Goal: Feedback & Contribution: Contribute content

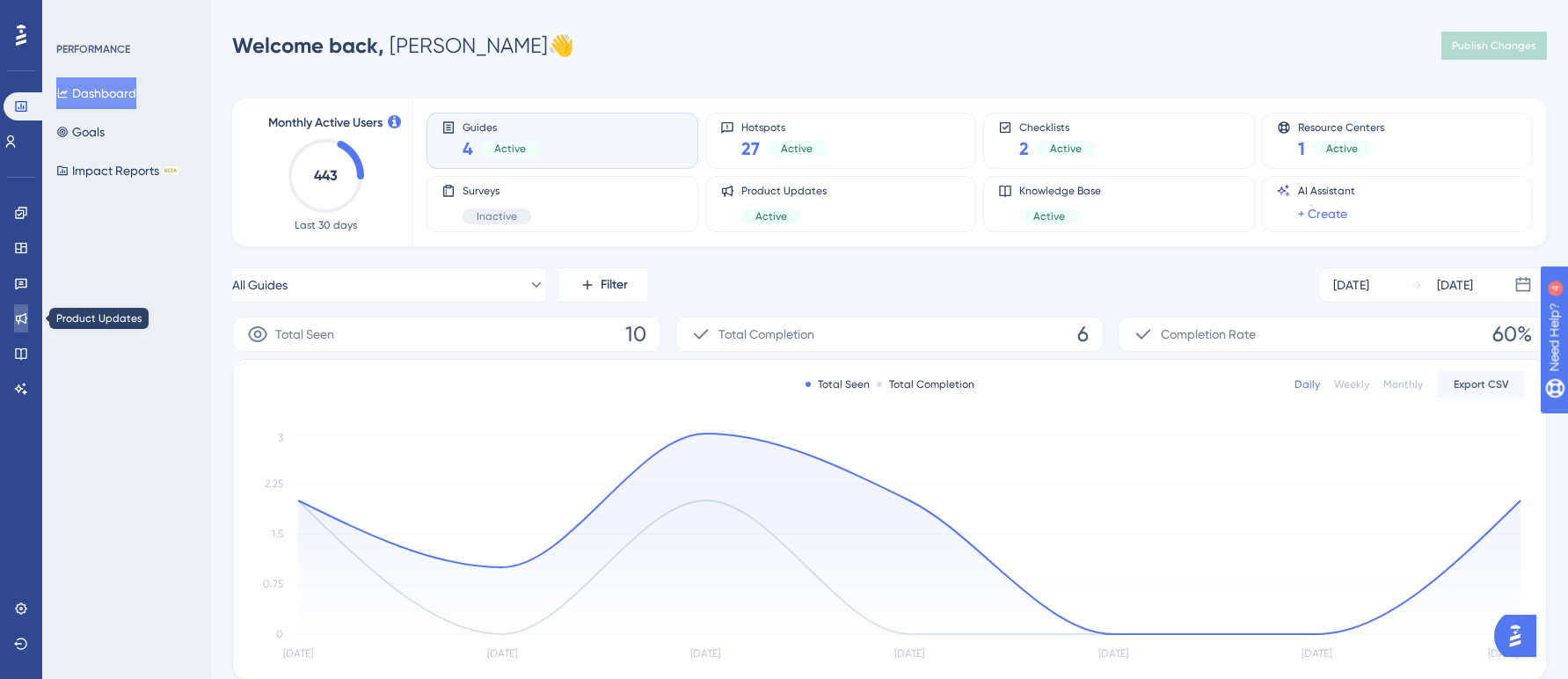
click at [16, 319] on icon at bounding box center [22, 318] width 11 height 11
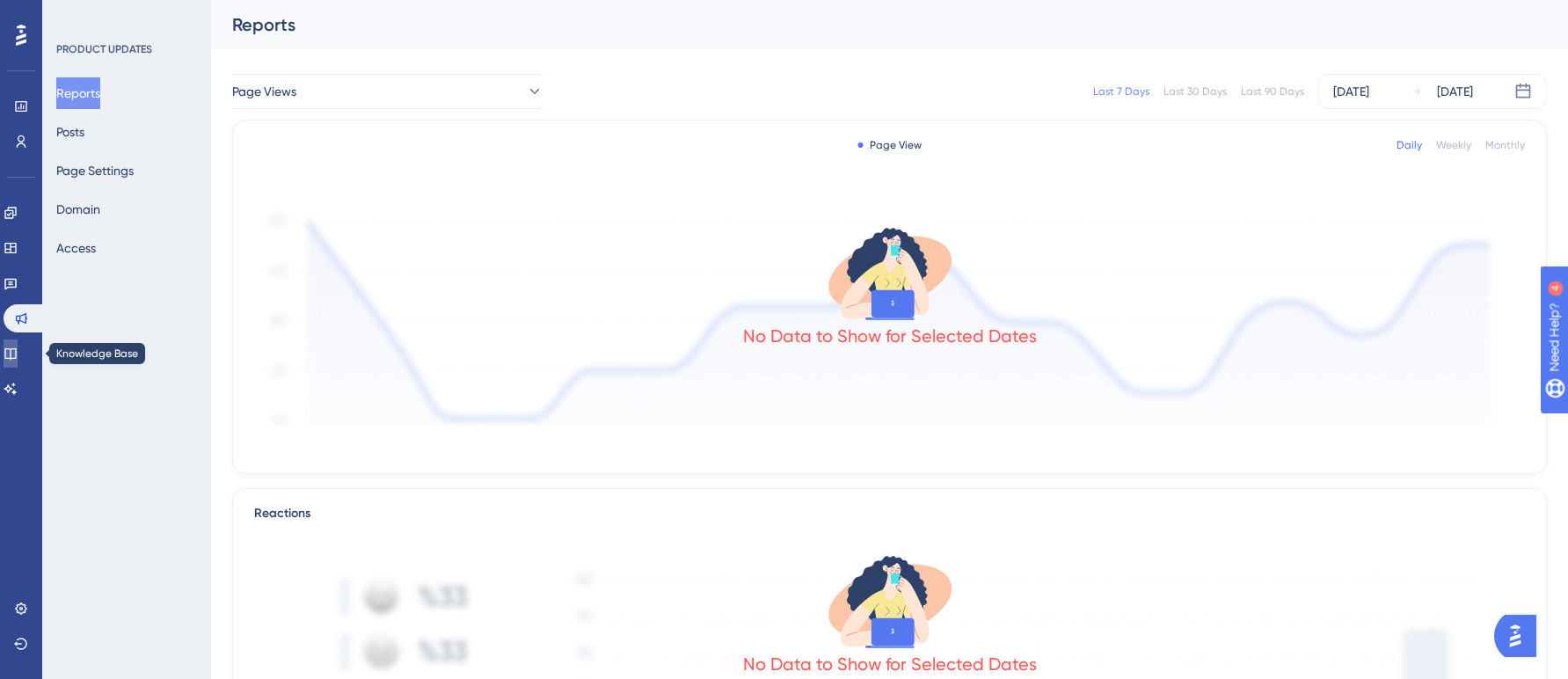
click at [18, 350] on icon at bounding box center [10, 353] width 14 height 14
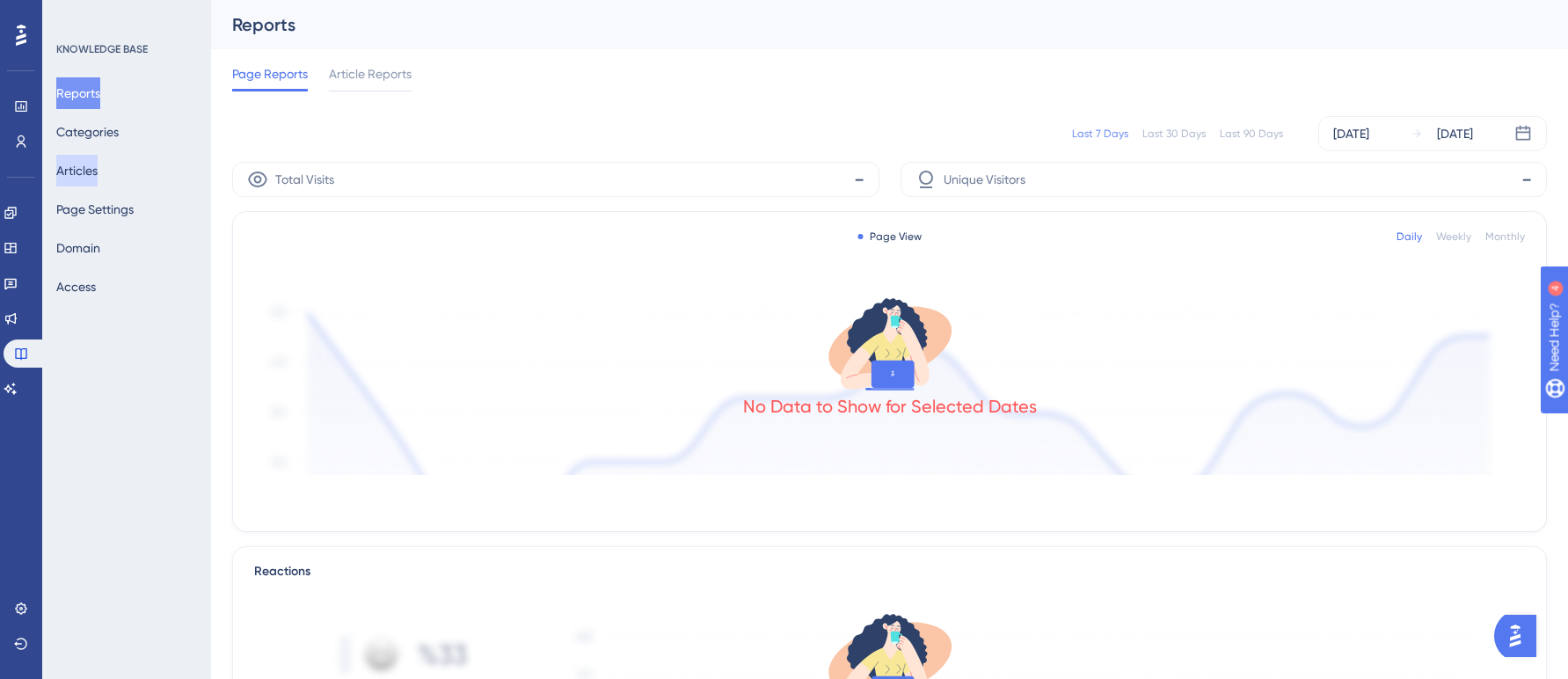
click at [97, 173] on button "Articles" at bounding box center [77, 170] width 41 height 32
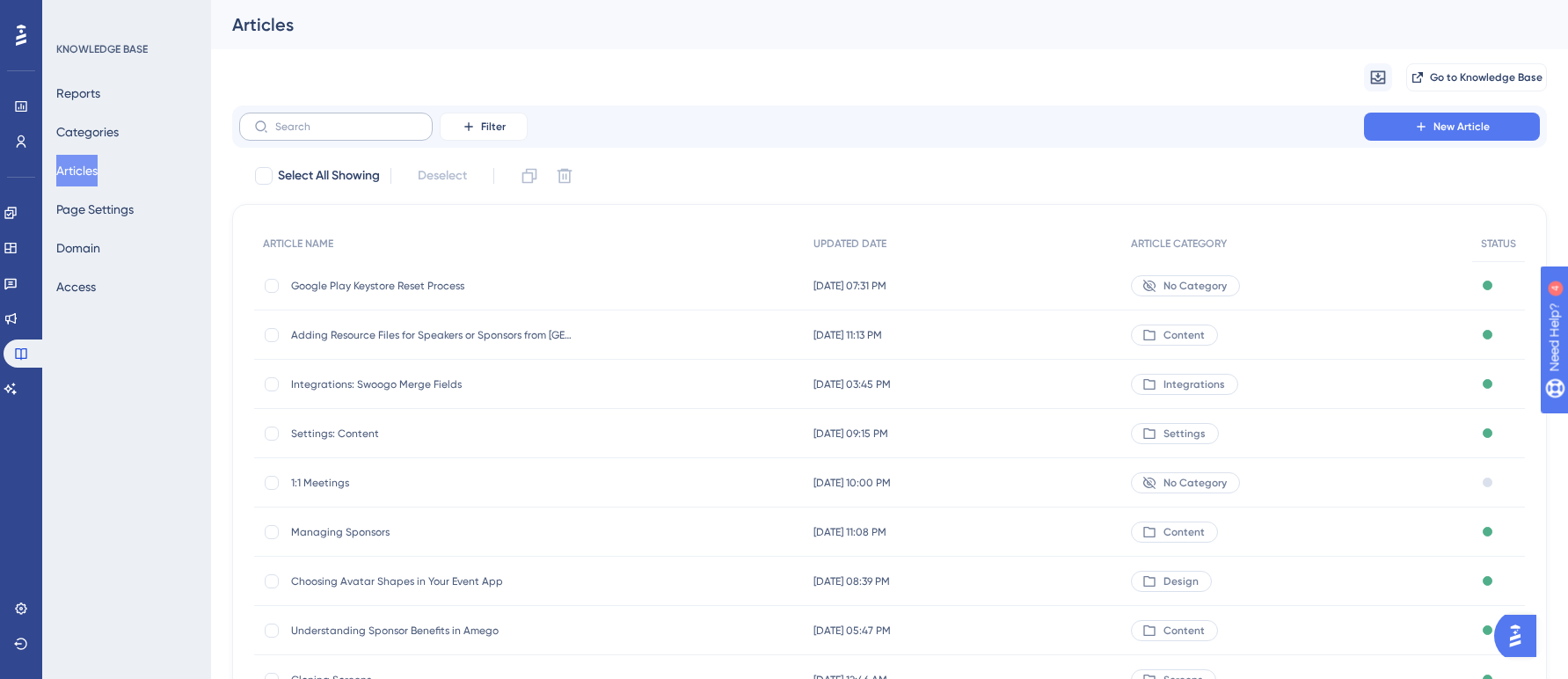
click at [386, 136] on label at bounding box center [335, 126] width 194 height 28
click at [386, 133] on input "text" at bounding box center [346, 126] width 142 height 12
paste input "Engagement: Push Notification"
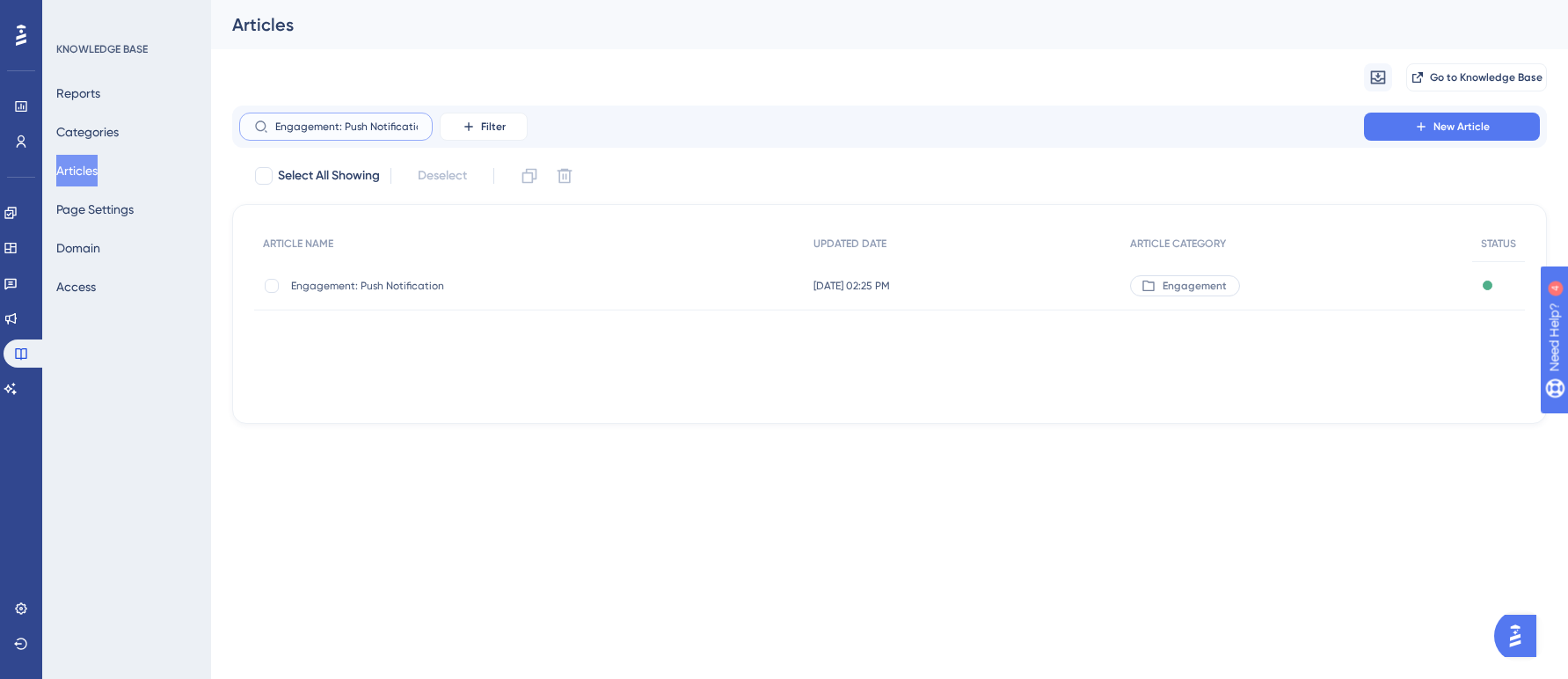
scroll to position [0, 7]
type input "Engagement: Push Notification"
click at [388, 285] on span "Engagement: Push Notification" at bounding box center [432, 286] width 282 height 14
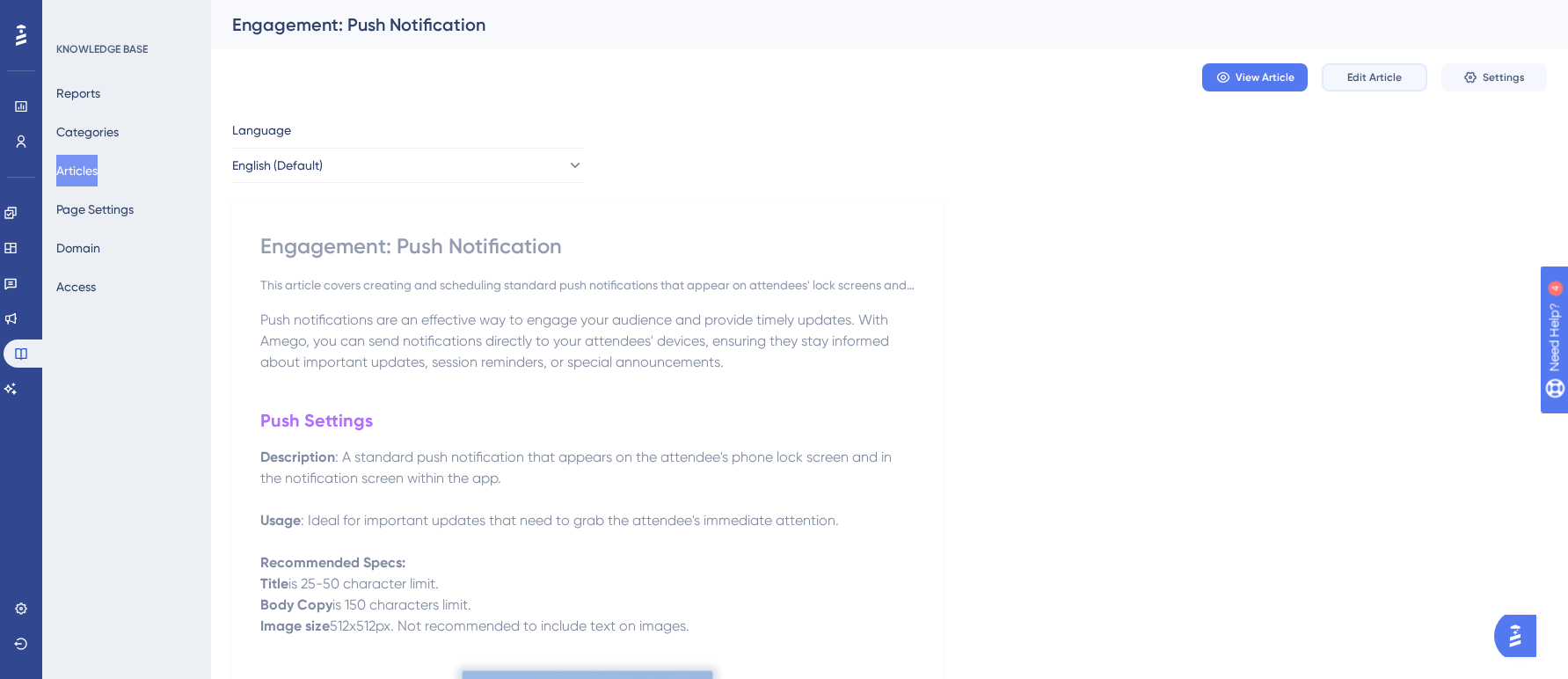
click at [1376, 75] on span "Edit Article" at bounding box center [1374, 77] width 54 height 14
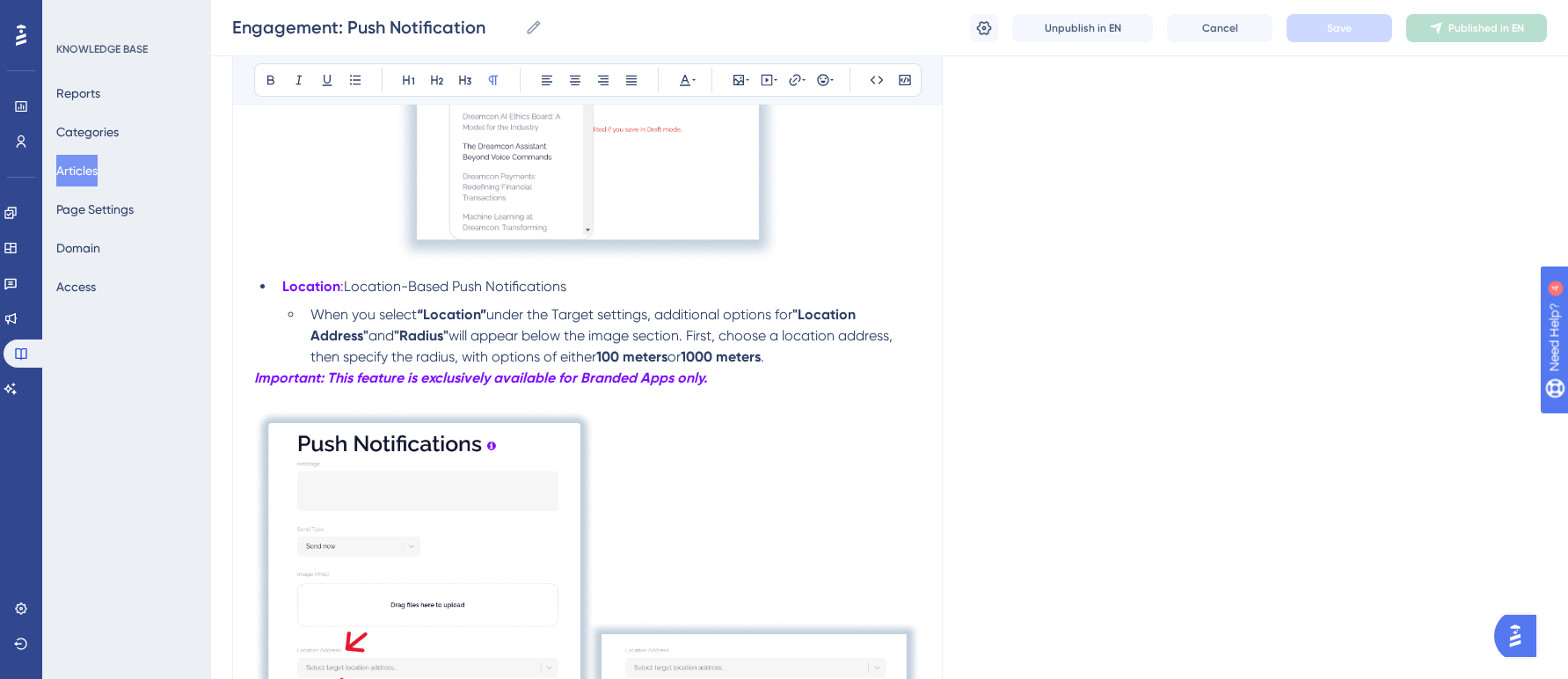
scroll to position [5141, 0]
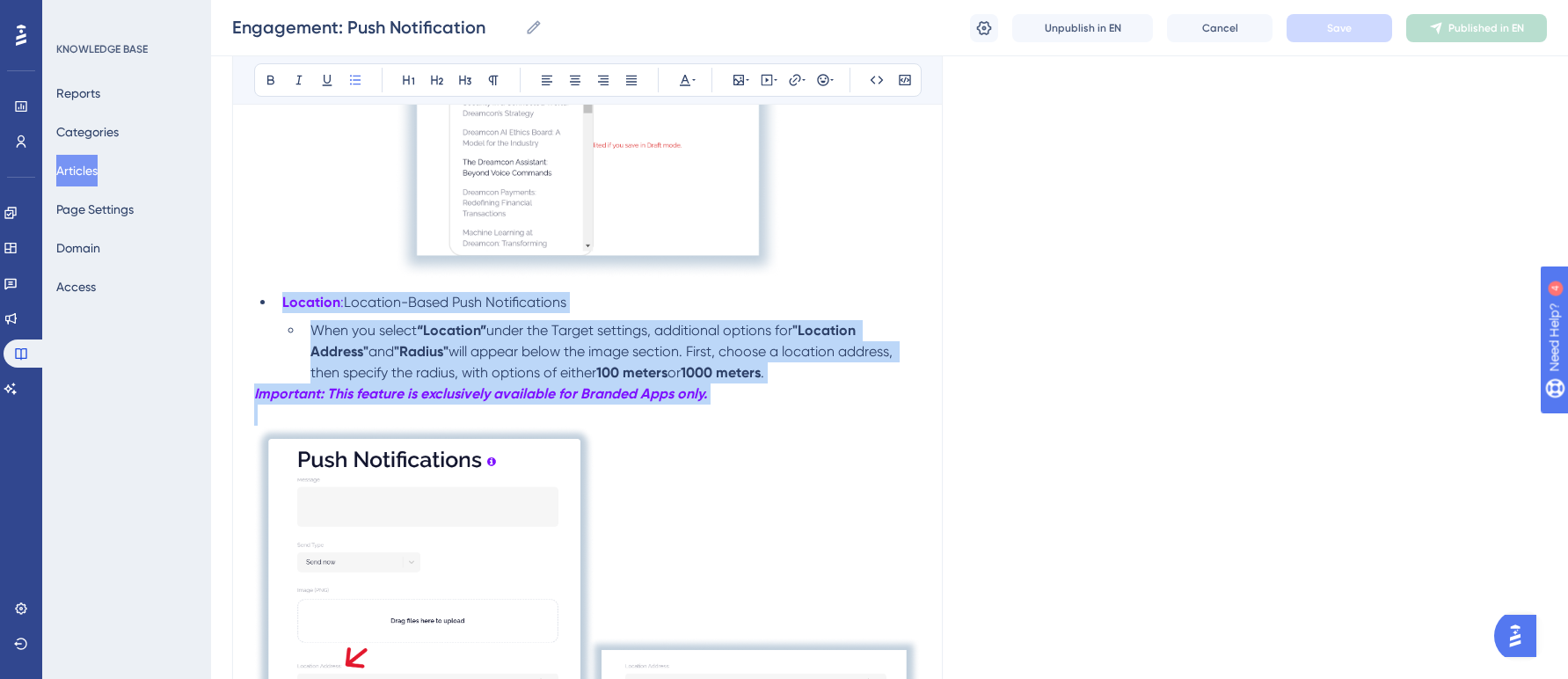
drag, startPoint x: 274, startPoint y: 296, endPoint x: 620, endPoint y: 485, distance: 394.3
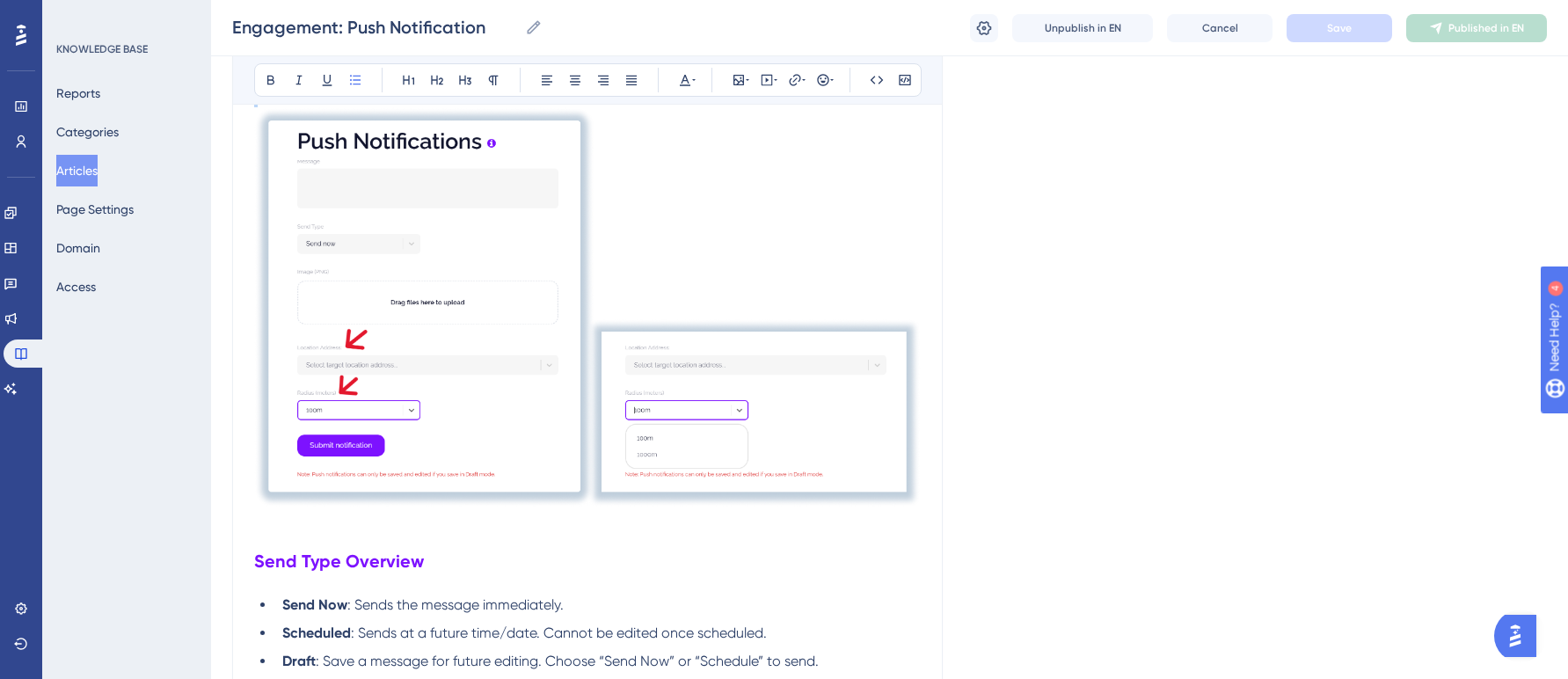
scroll to position [5476, 0]
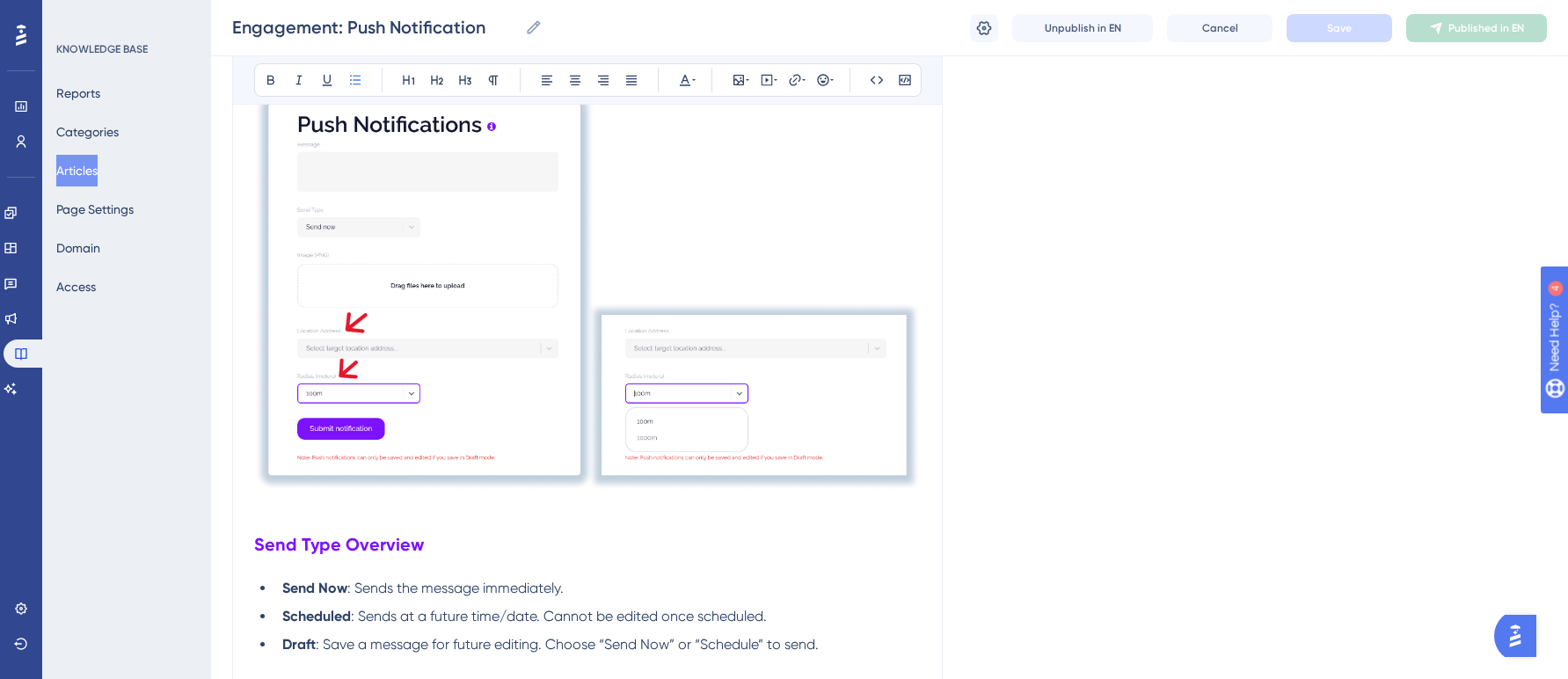
click at [690, 421] on img at bounding box center [587, 290] width 667 height 400
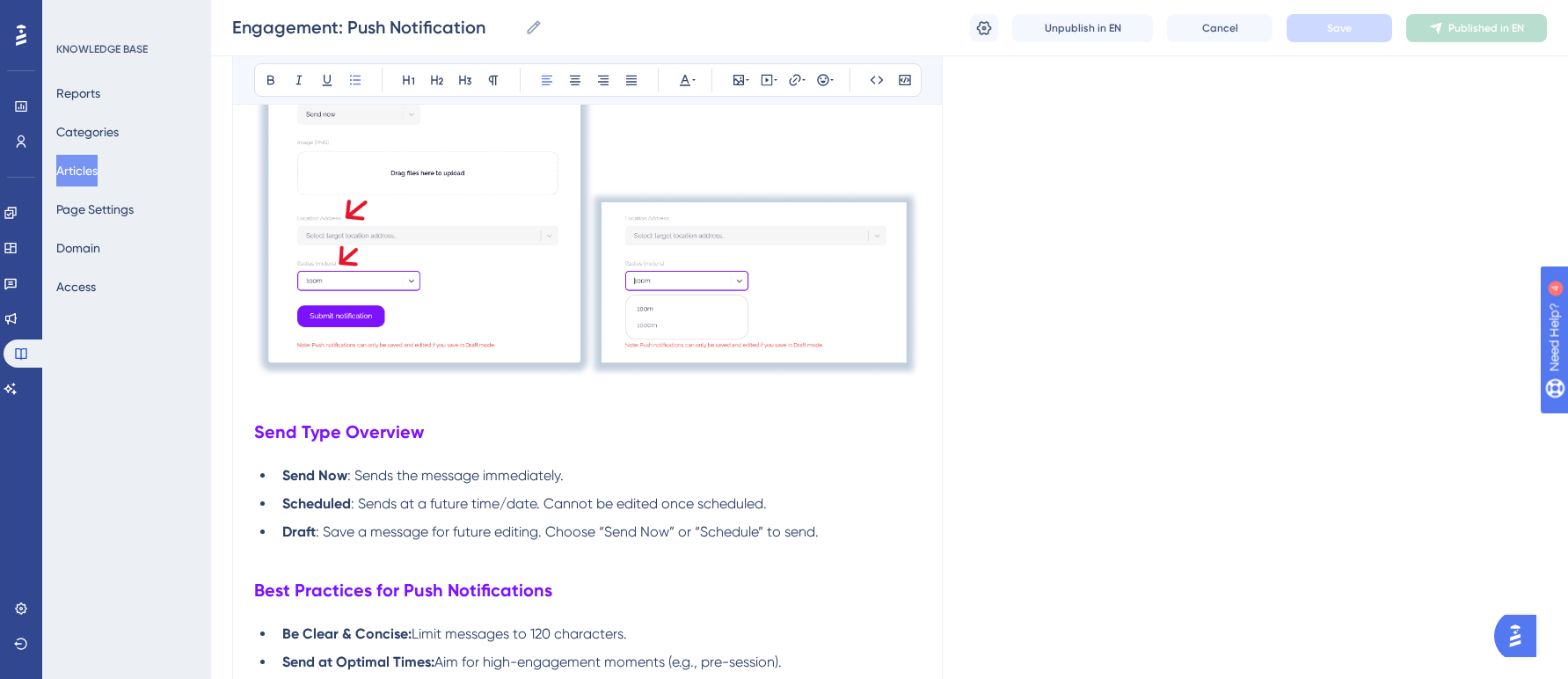
scroll to position [5435, 0]
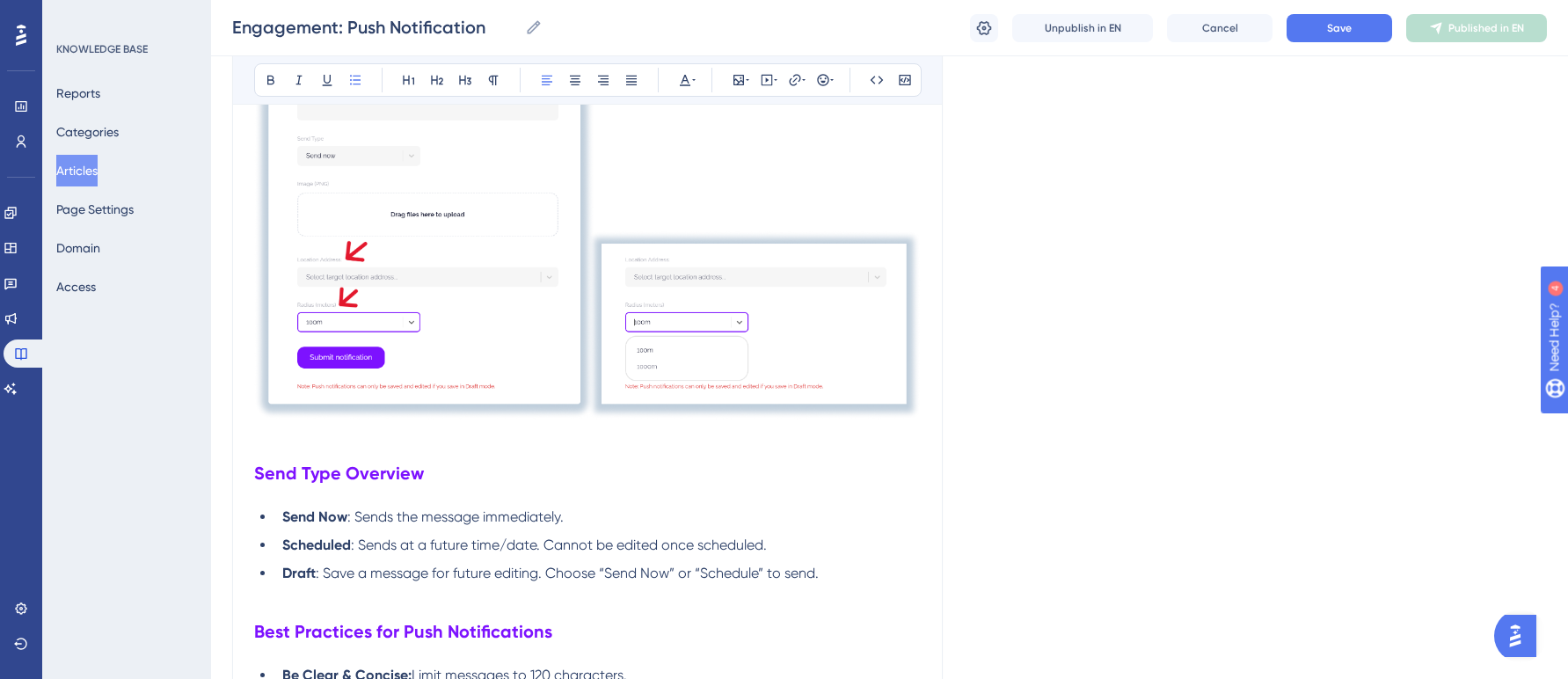
click at [400, 374] on img at bounding box center [587, 219] width 667 height 400
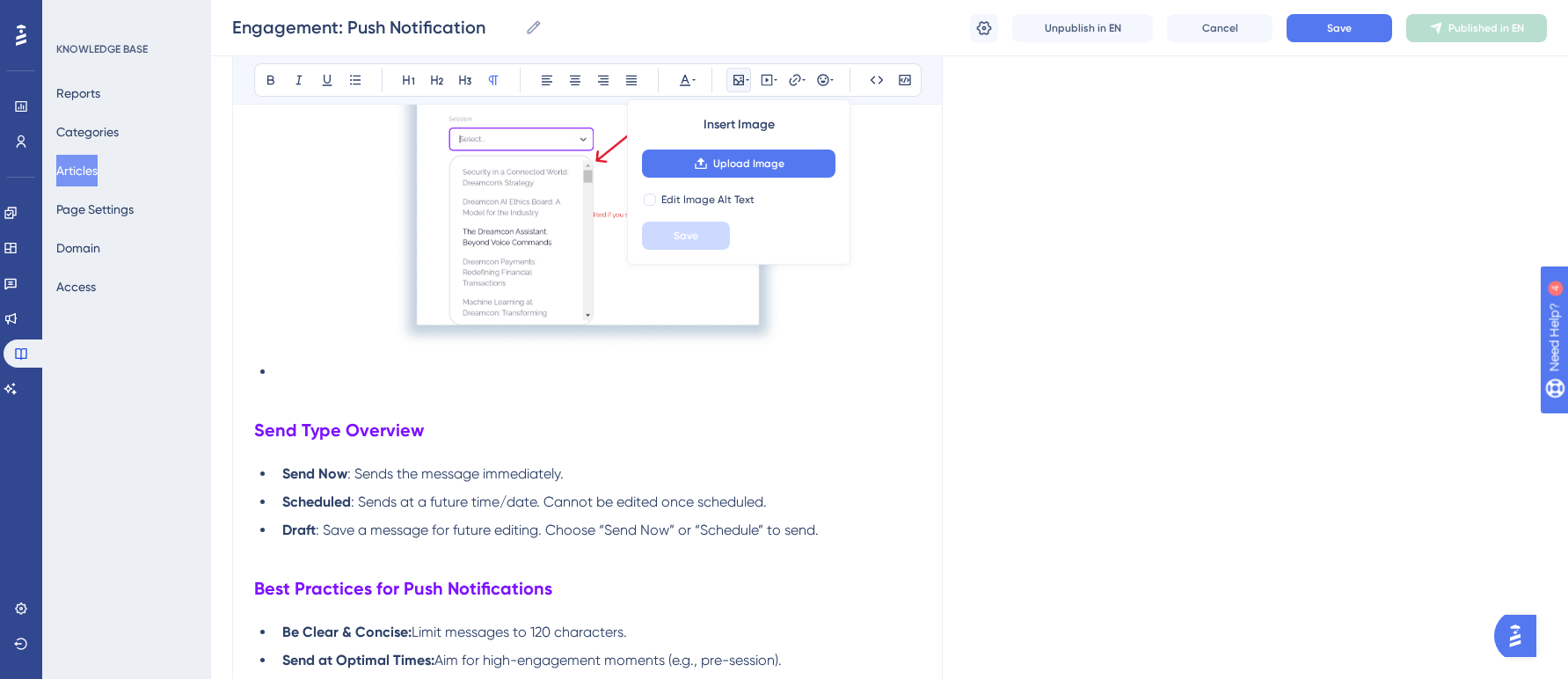
scroll to position [5067, 0]
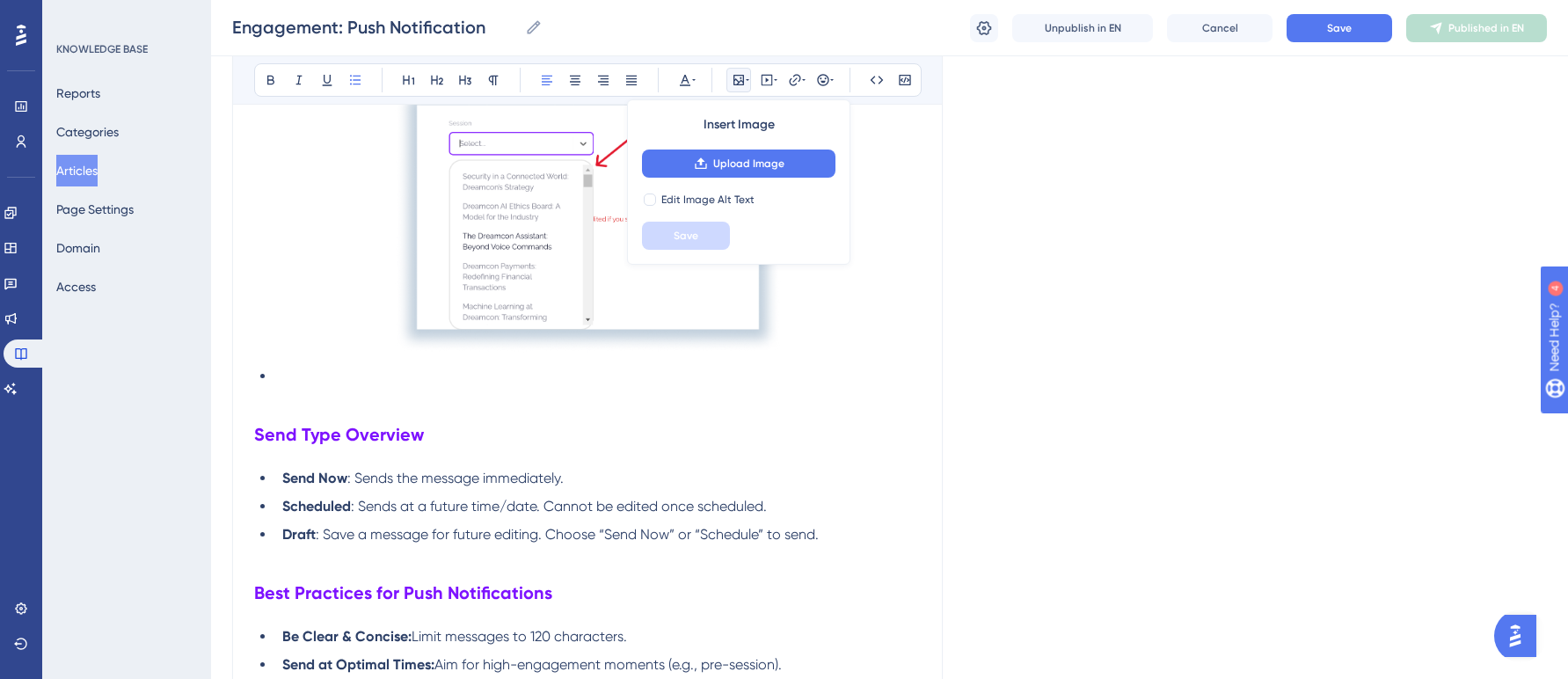
click at [323, 379] on li at bounding box center [597, 376] width 645 height 22
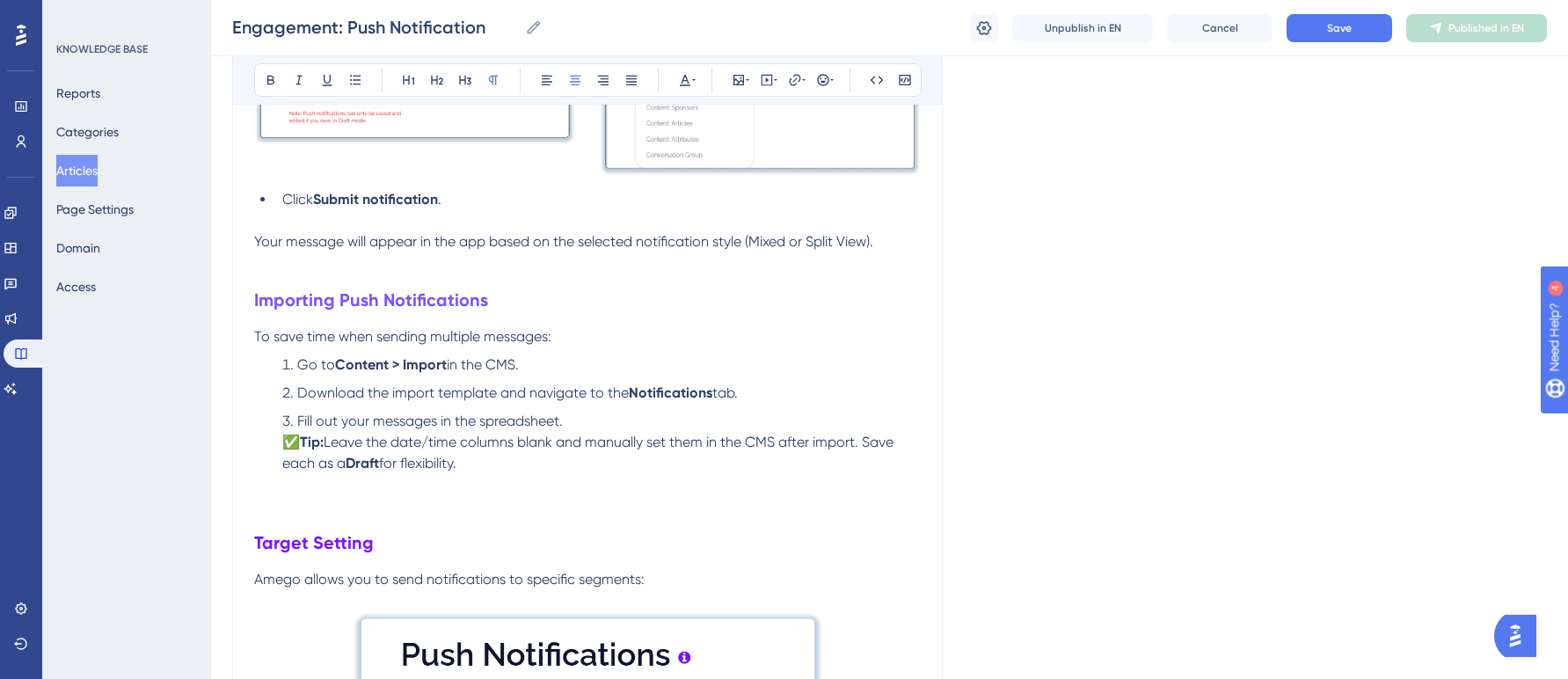
scroll to position [3804, 0]
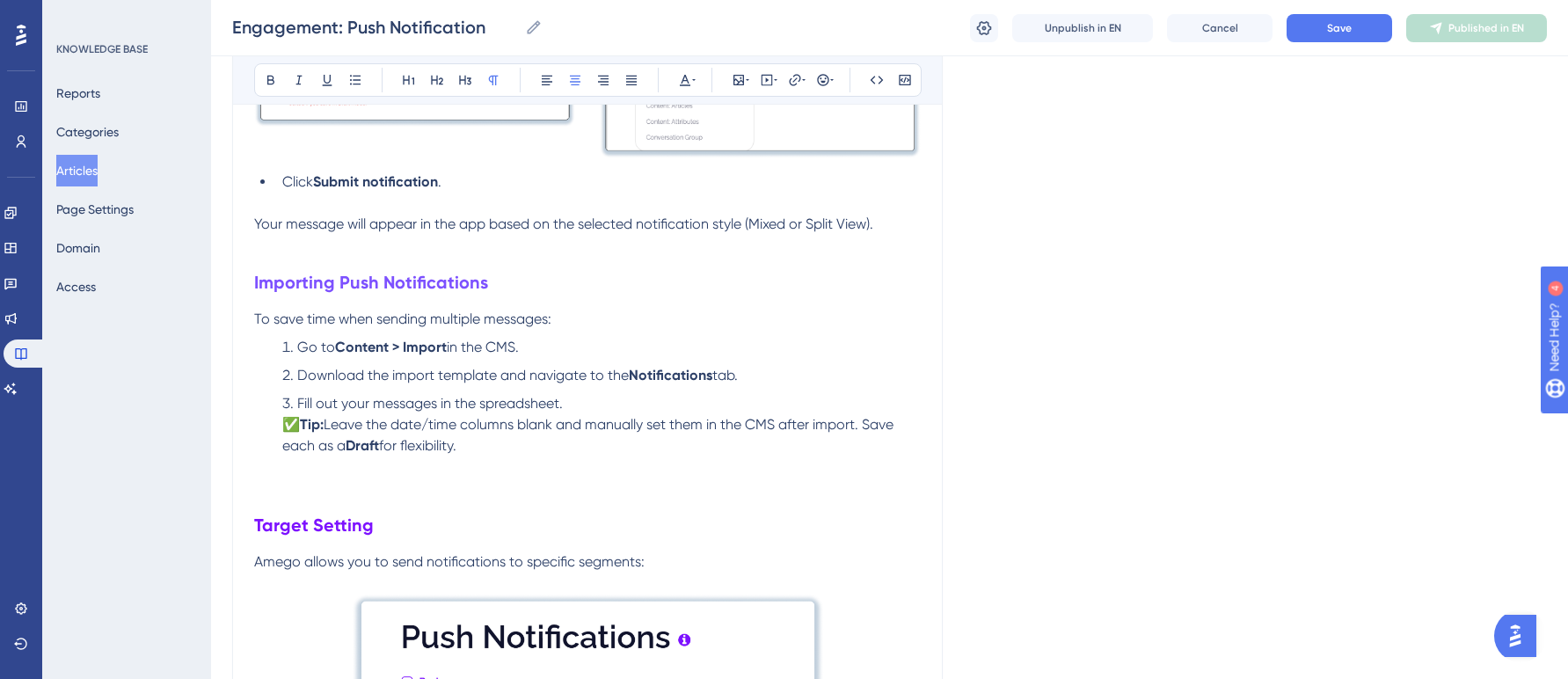
click at [568, 405] on li "Fill out your messages in the spreadsheet. ✅ Tip: Leave the date/time columns b…" at bounding box center [597, 425] width 645 height 64
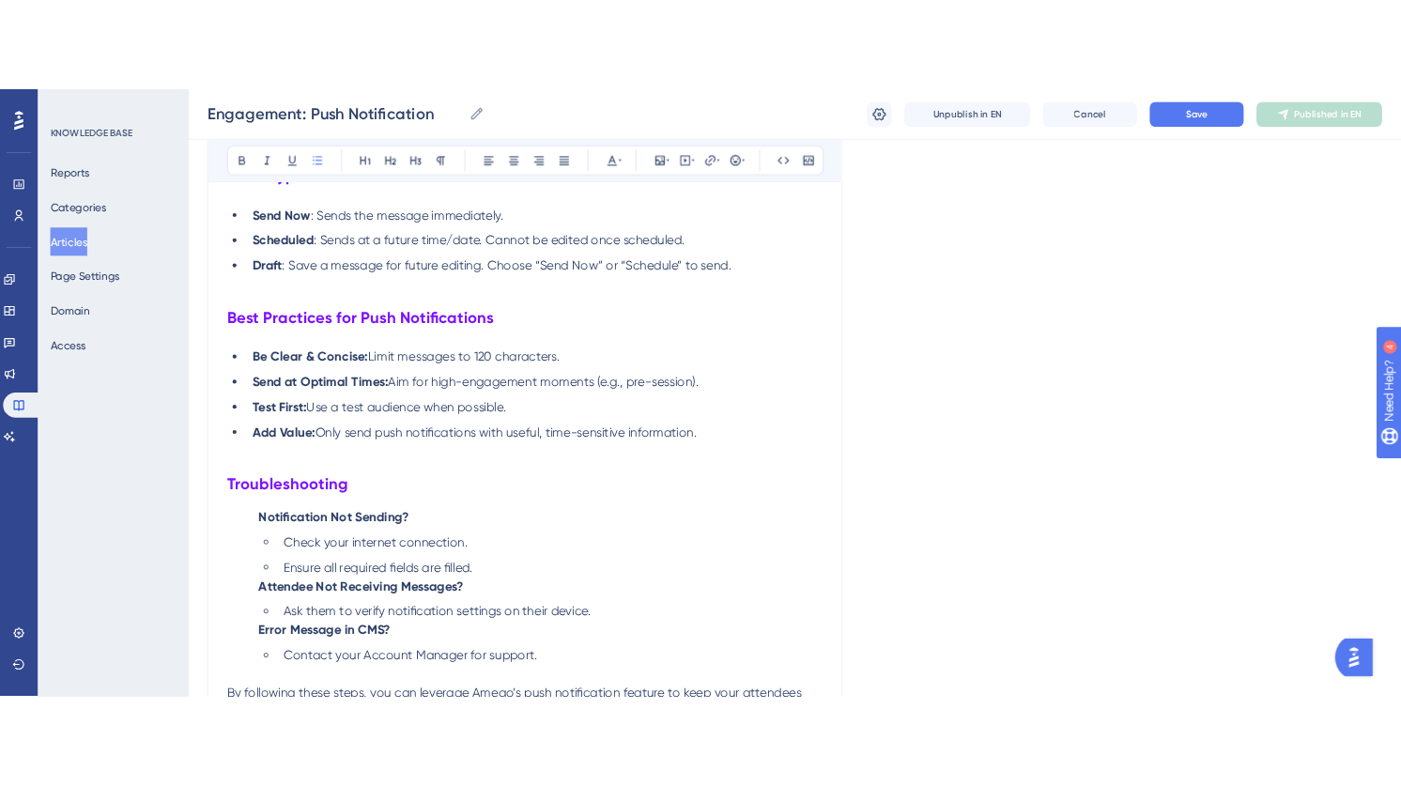
scroll to position [5858, 0]
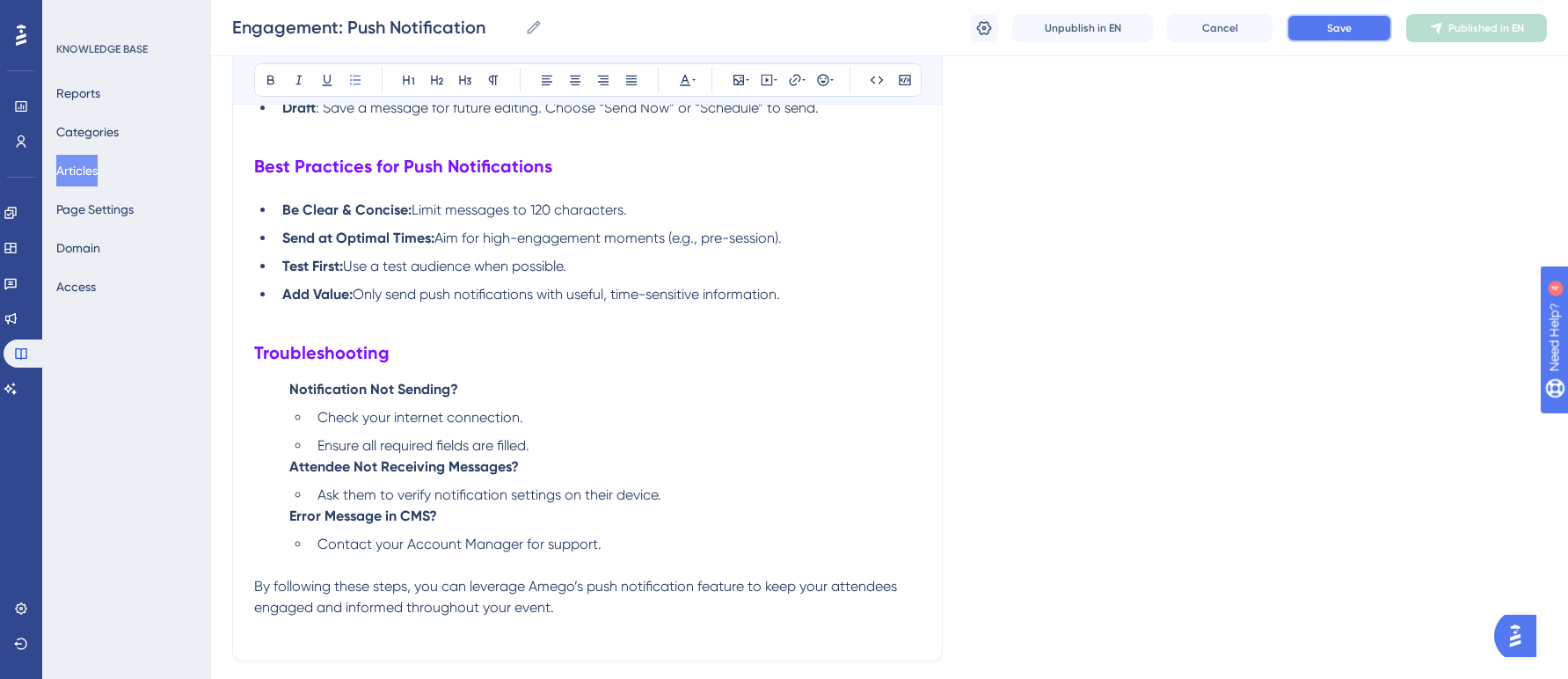
click at [1369, 34] on button "Save" at bounding box center [1339, 28] width 106 height 28
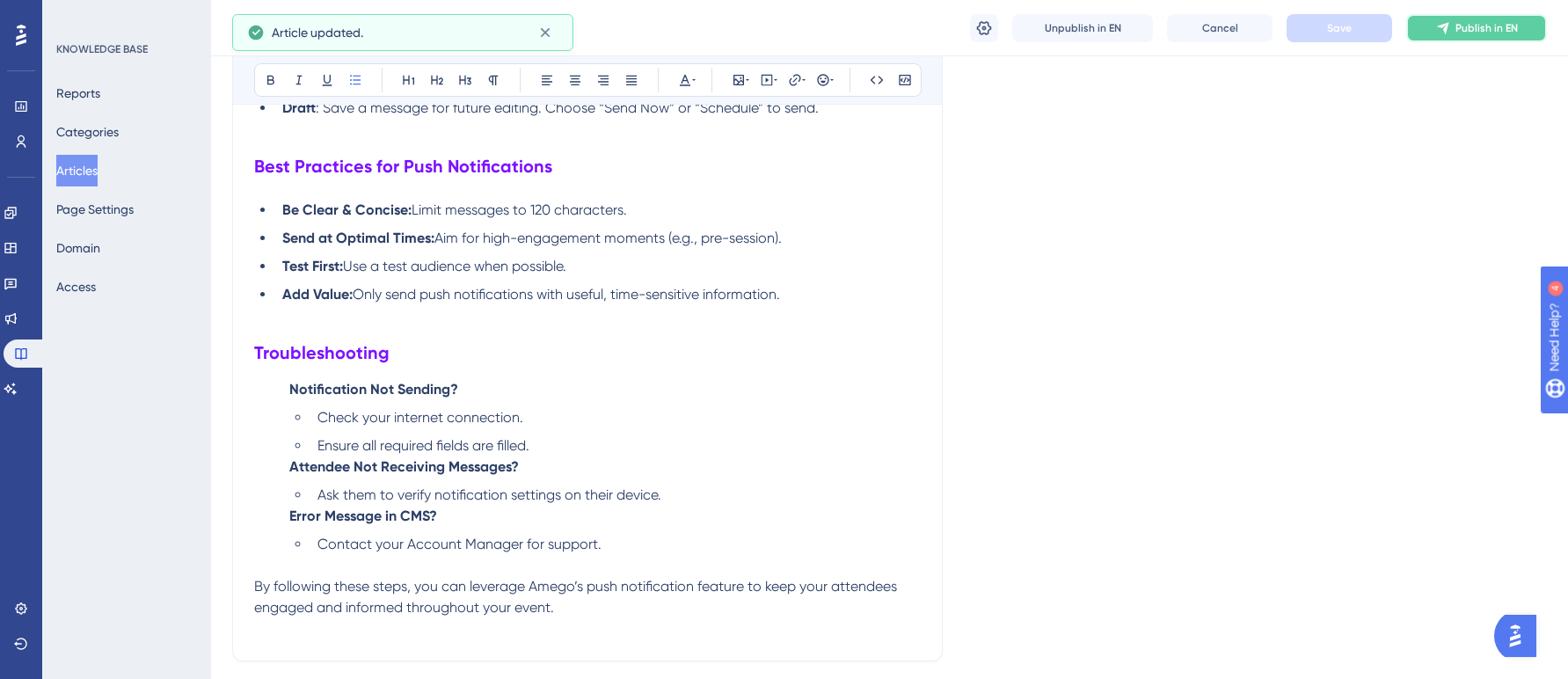
click at [1467, 36] on button "Publish in EN" at bounding box center [1476, 28] width 140 height 28
